Goal: Contribute content

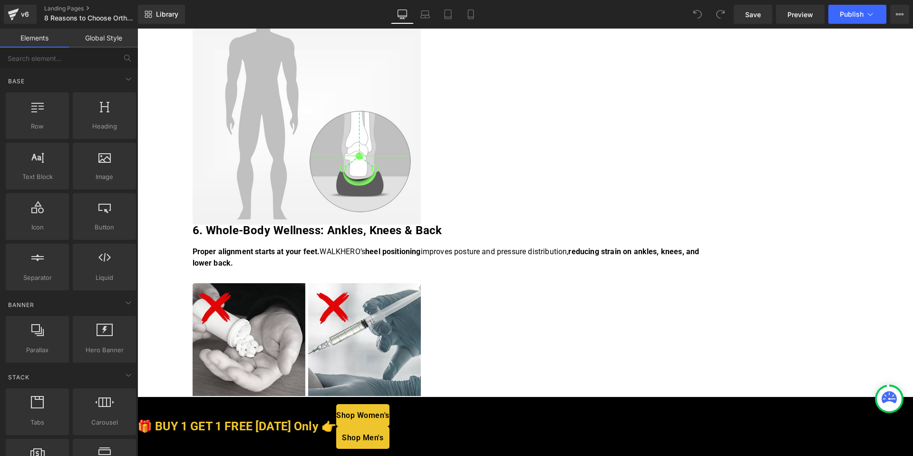
scroll to position [1466, 0]
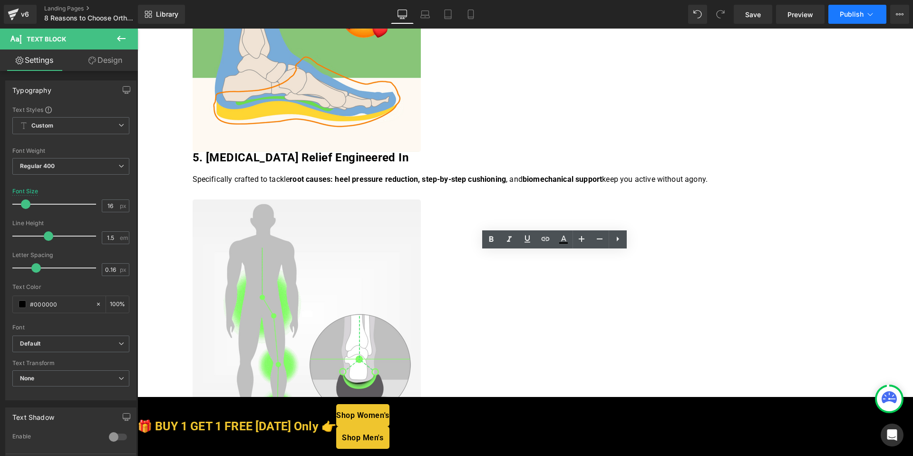
click at [850, 13] on span "Publish" at bounding box center [852, 14] width 24 height 8
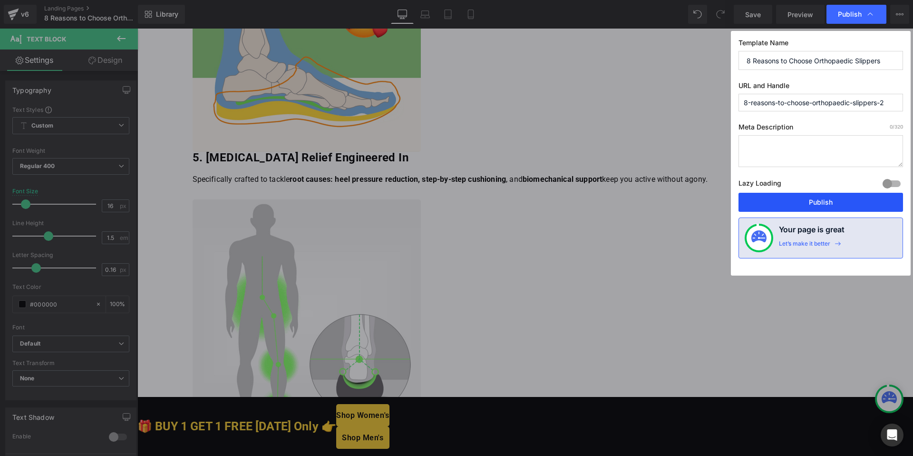
click at [808, 198] on button "Publish" at bounding box center [821, 202] width 165 height 19
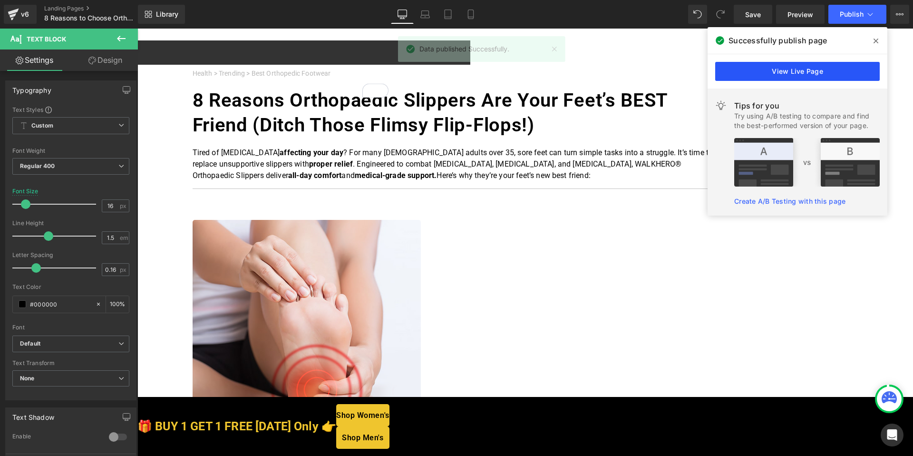
click at [798, 71] on link "View Live Page" at bounding box center [797, 71] width 165 height 19
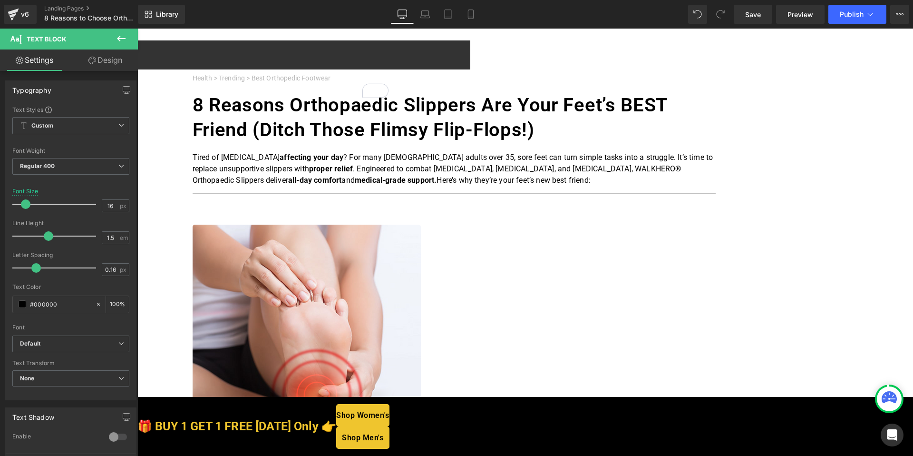
click at [137, 29] on span "Button" at bounding box center [137, 29] width 0 height 0
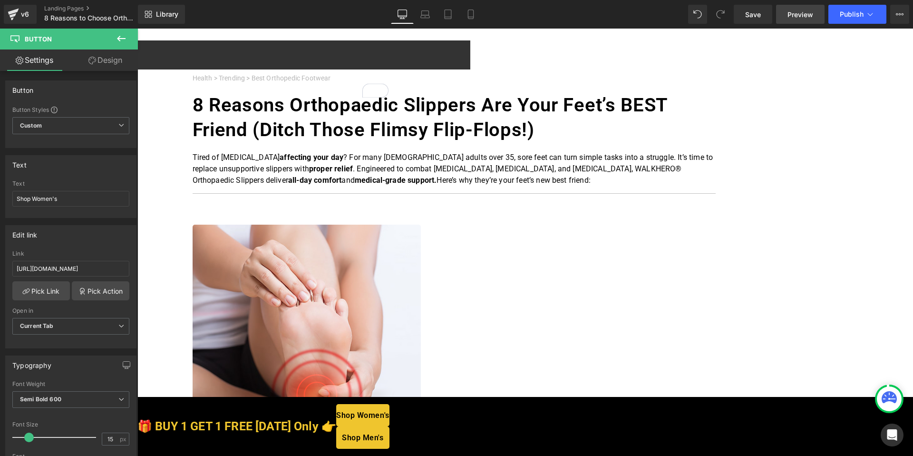
click at [799, 17] on span "Preview" at bounding box center [801, 15] width 26 height 10
click at [330, 142] on h1 "8 Reasons Orthopaedic Slippers Are Your Feet’s BEST Friend (Ditch Those Flimsy …" at bounding box center [454, 117] width 523 height 49
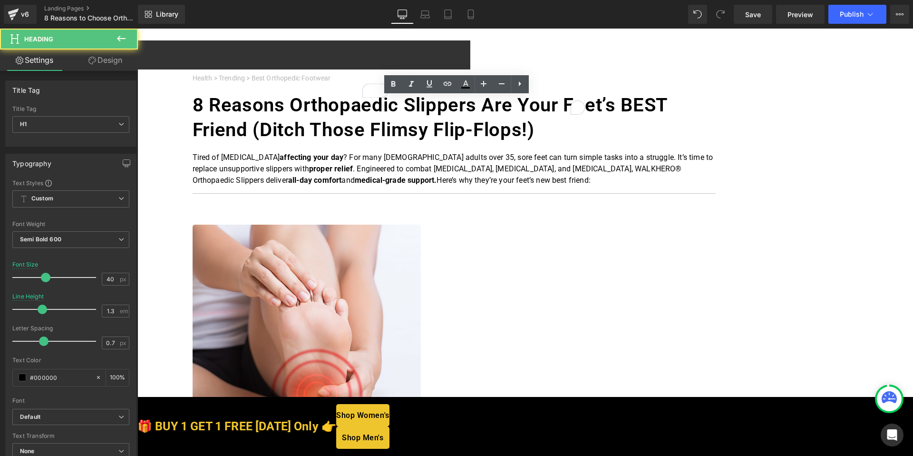
click at [327, 142] on h1 "8 Reasons Orthopaedic Slippers Are Your Feet’s BEST Friend (Ditch Those Flimsy …" at bounding box center [454, 117] width 523 height 49
